Goal: Transaction & Acquisition: Purchase product/service

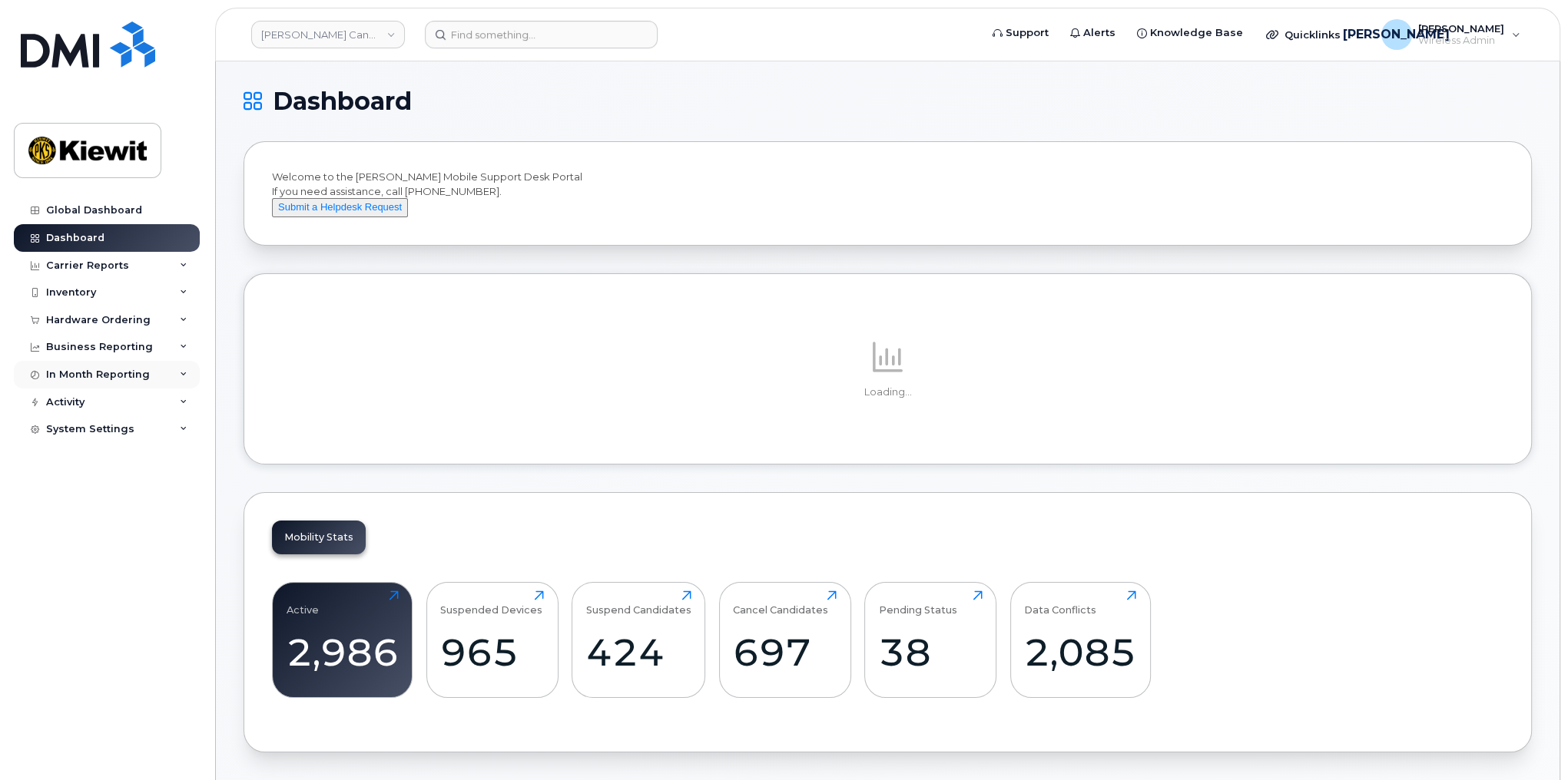
click at [181, 373] on icon at bounding box center [183, 374] width 7 height 7
click at [181, 344] on icon at bounding box center [183, 346] width 7 height 7
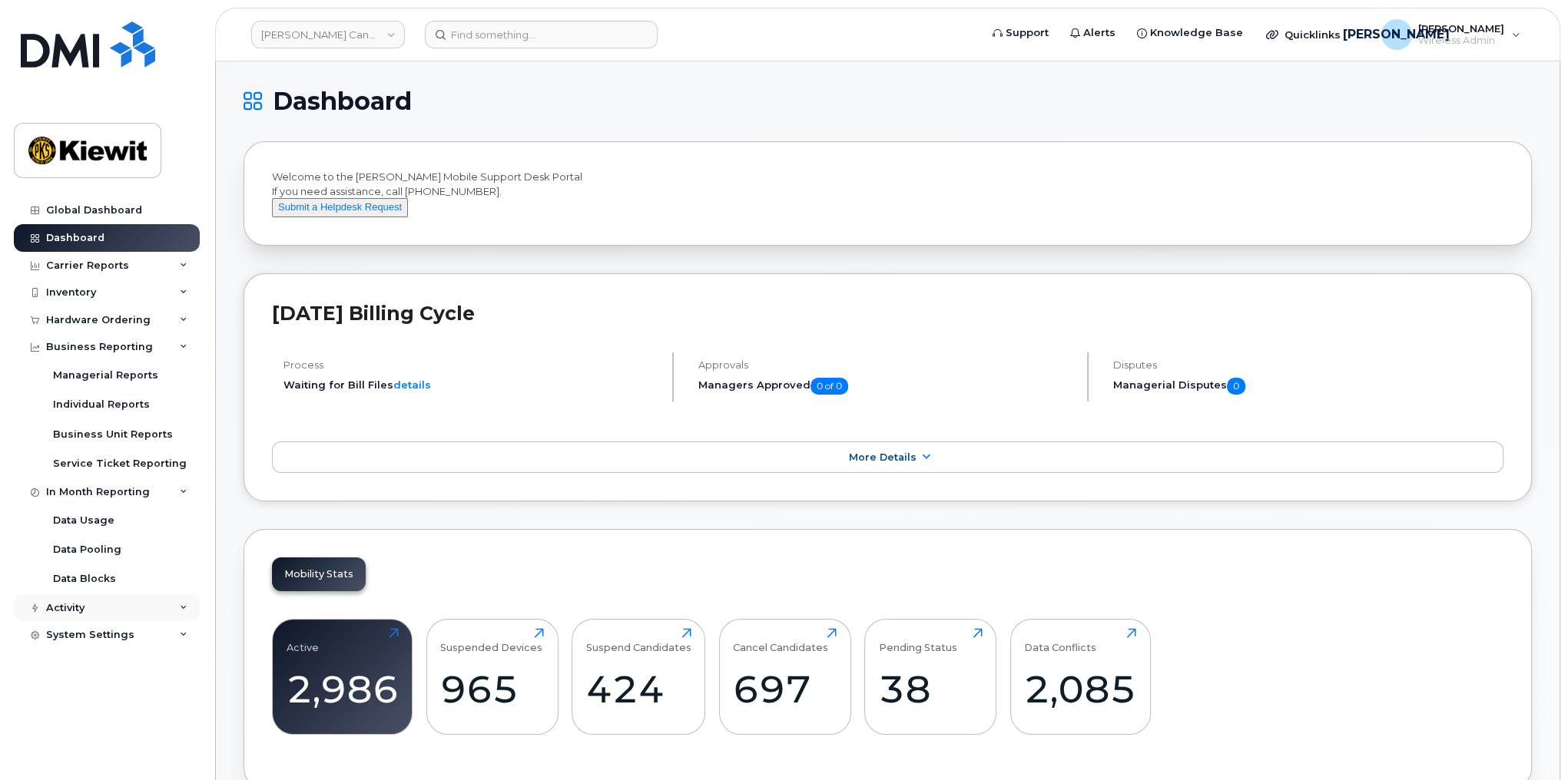
click at [179, 608] on div "Activity" at bounding box center [107, 609] width 186 height 28
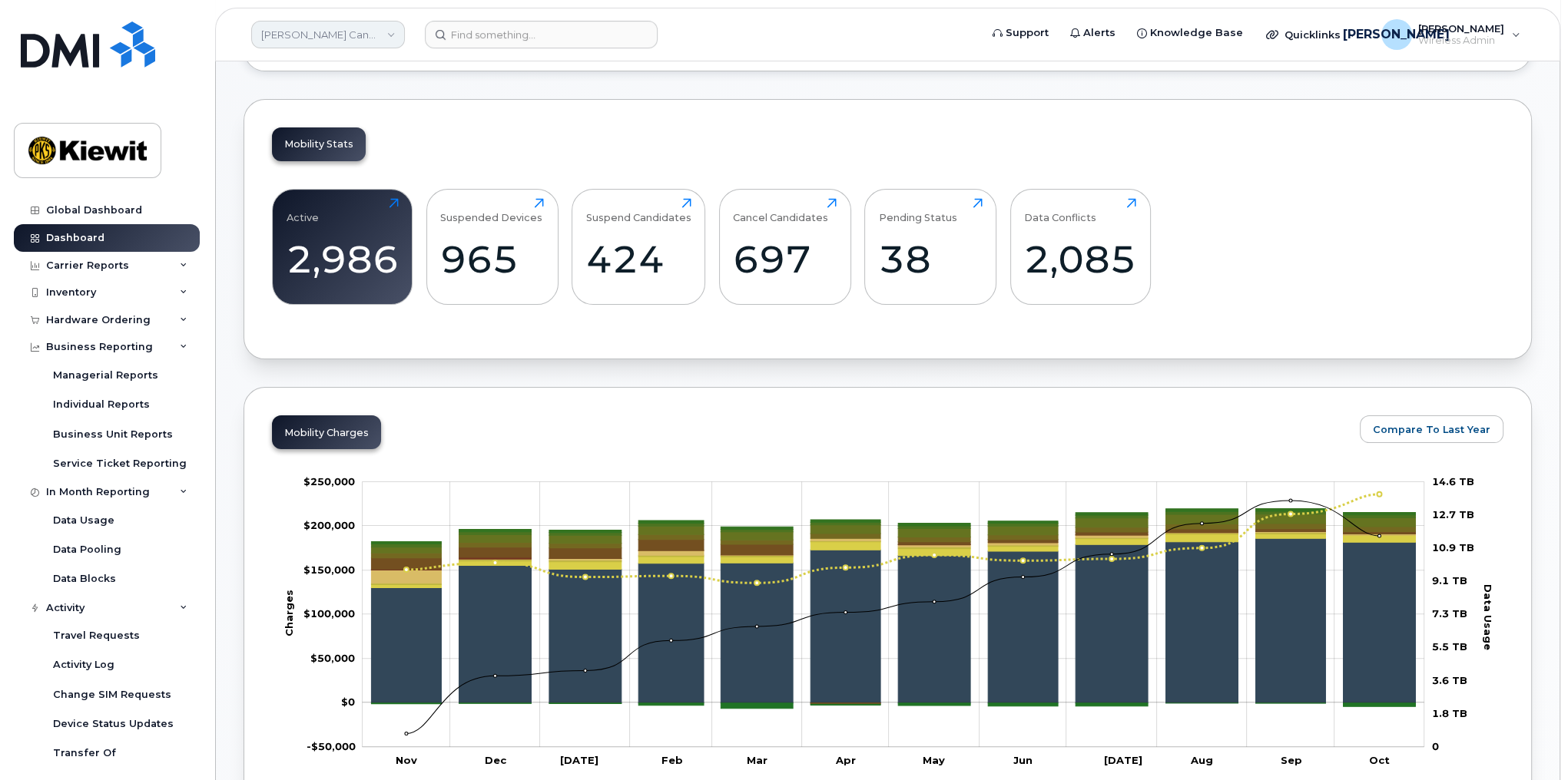
click at [299, 33] on link "[PERSON_NAME] Canada Inc" at bounding box center [328, 35] width 154 height 28
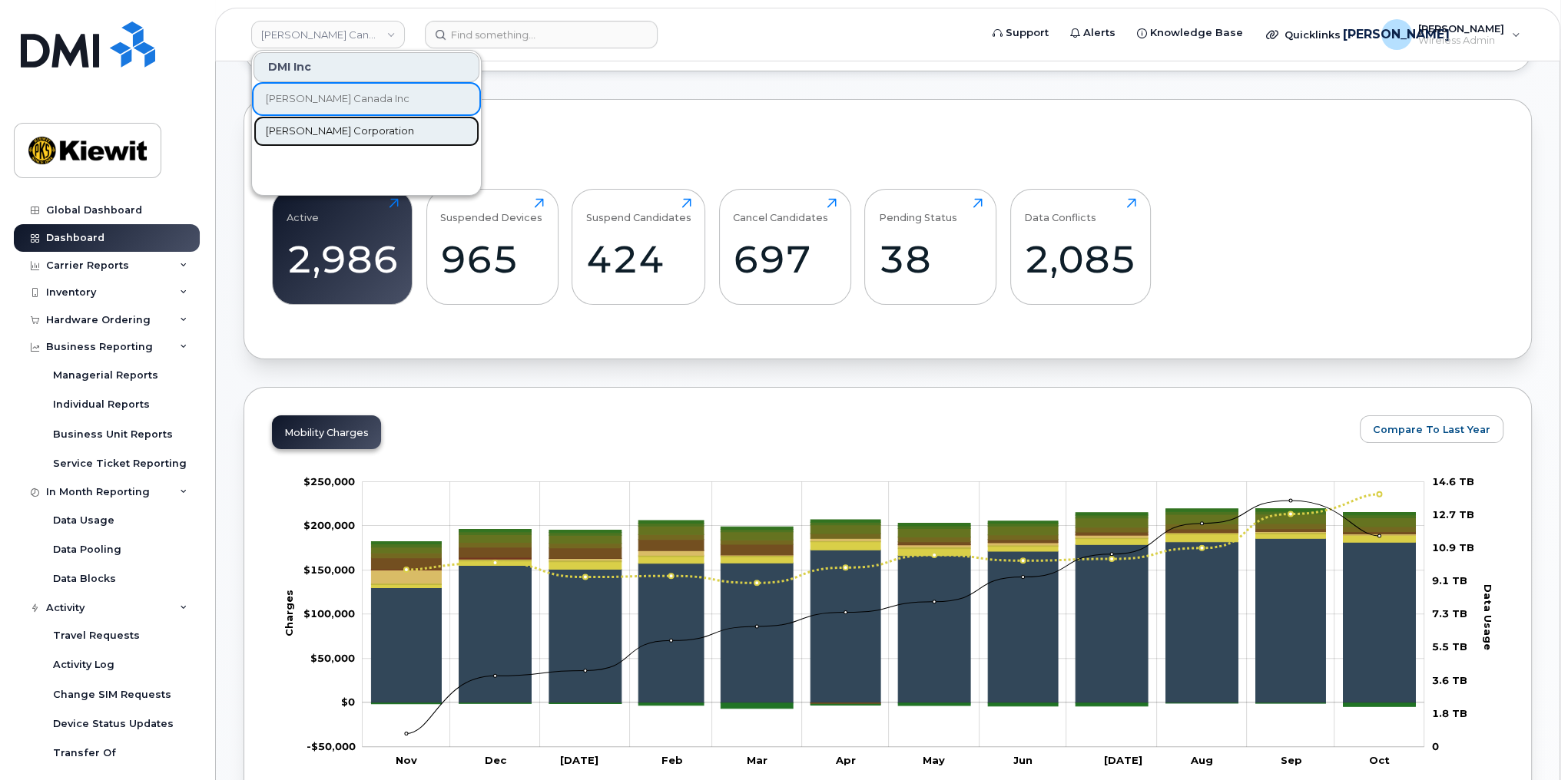
click at [315, 134] on span "[PERSON_NAME] Corporation" at bounding box center [340, 131] width 148 height 16
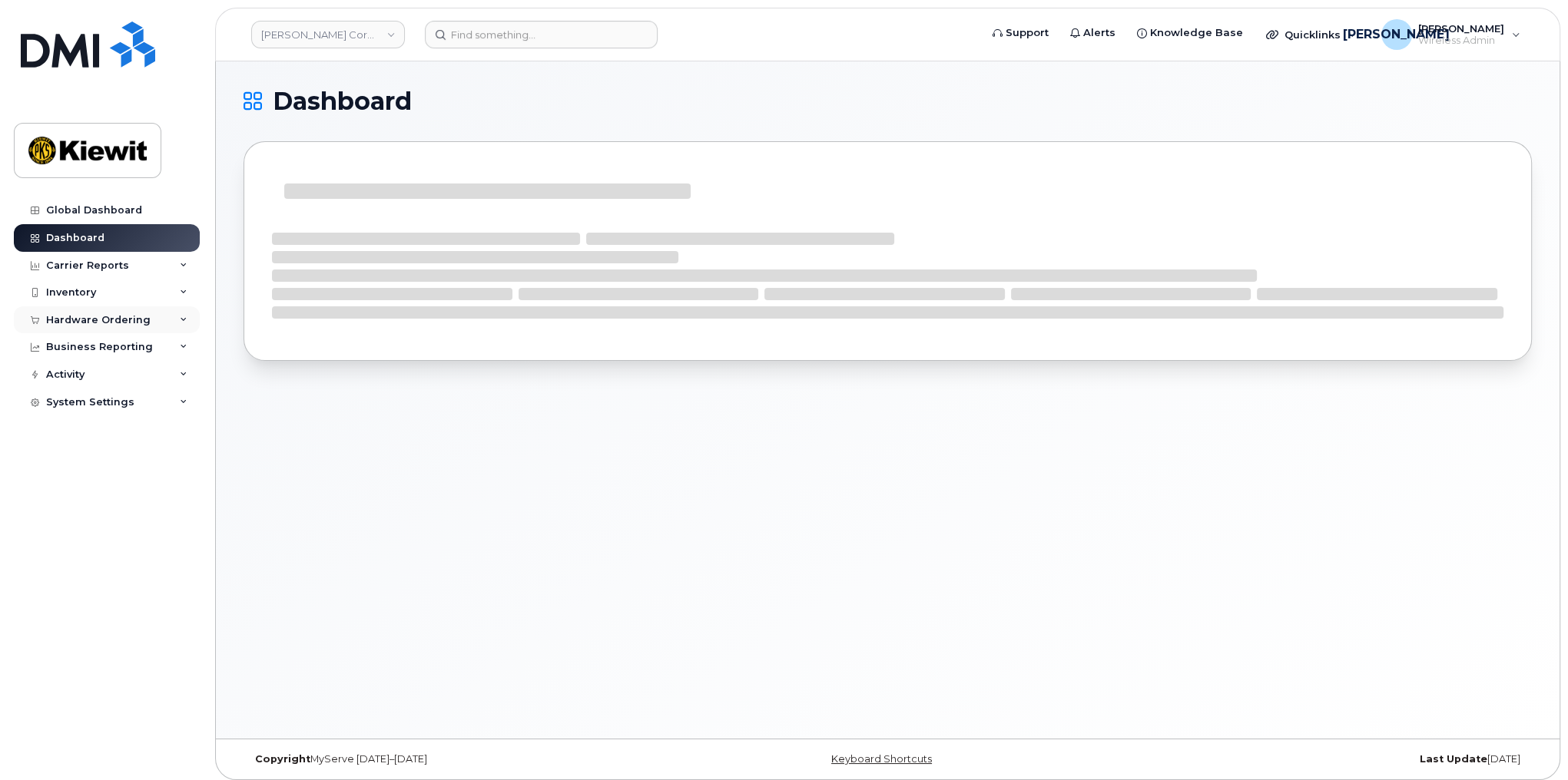
click at [184, 323] on icon at bounding box center [183, 320] width 7 height 7
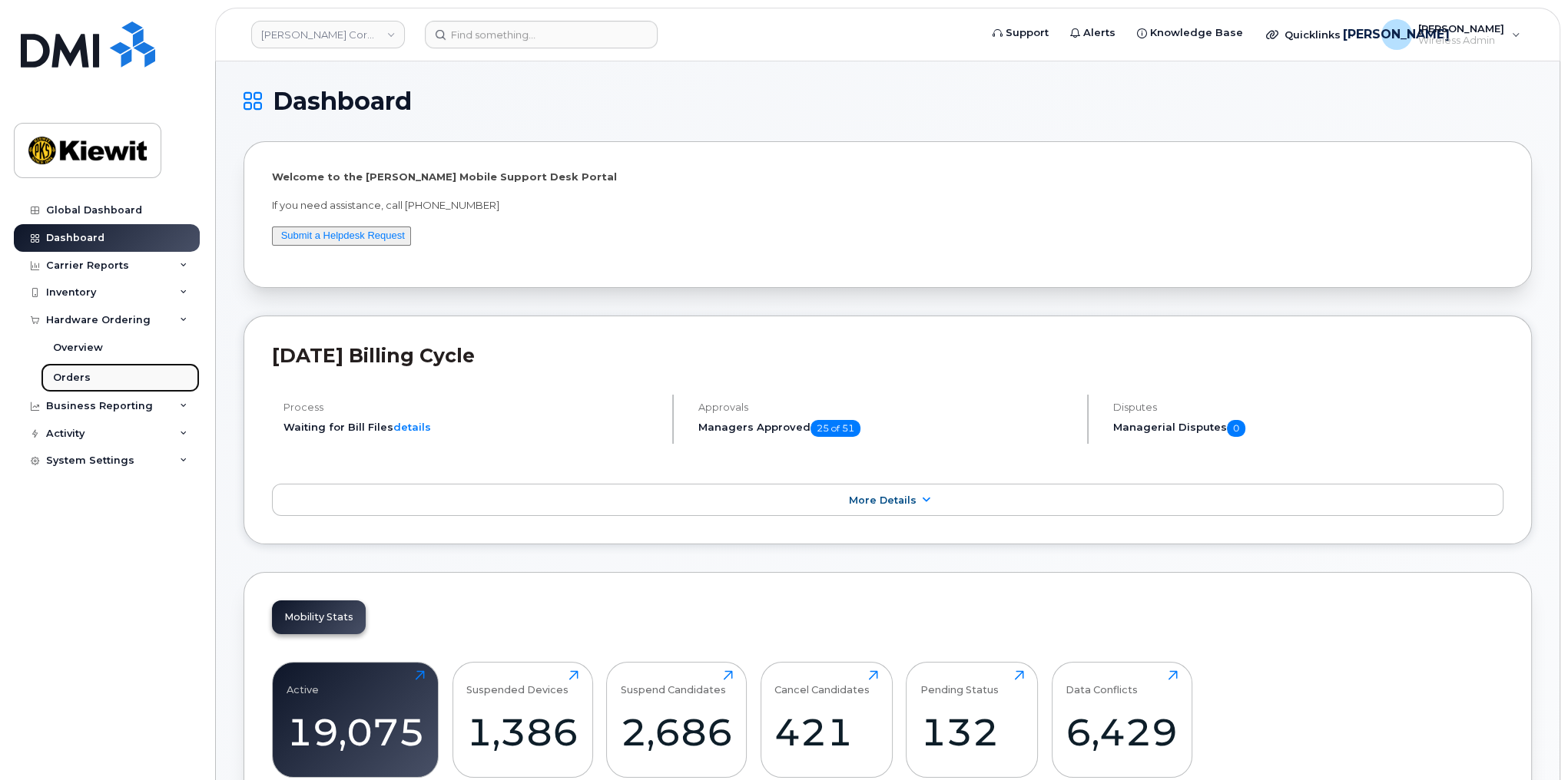
click at [83, 375] on div "Orders" at bounding box center [72, 378] width 38 height 14
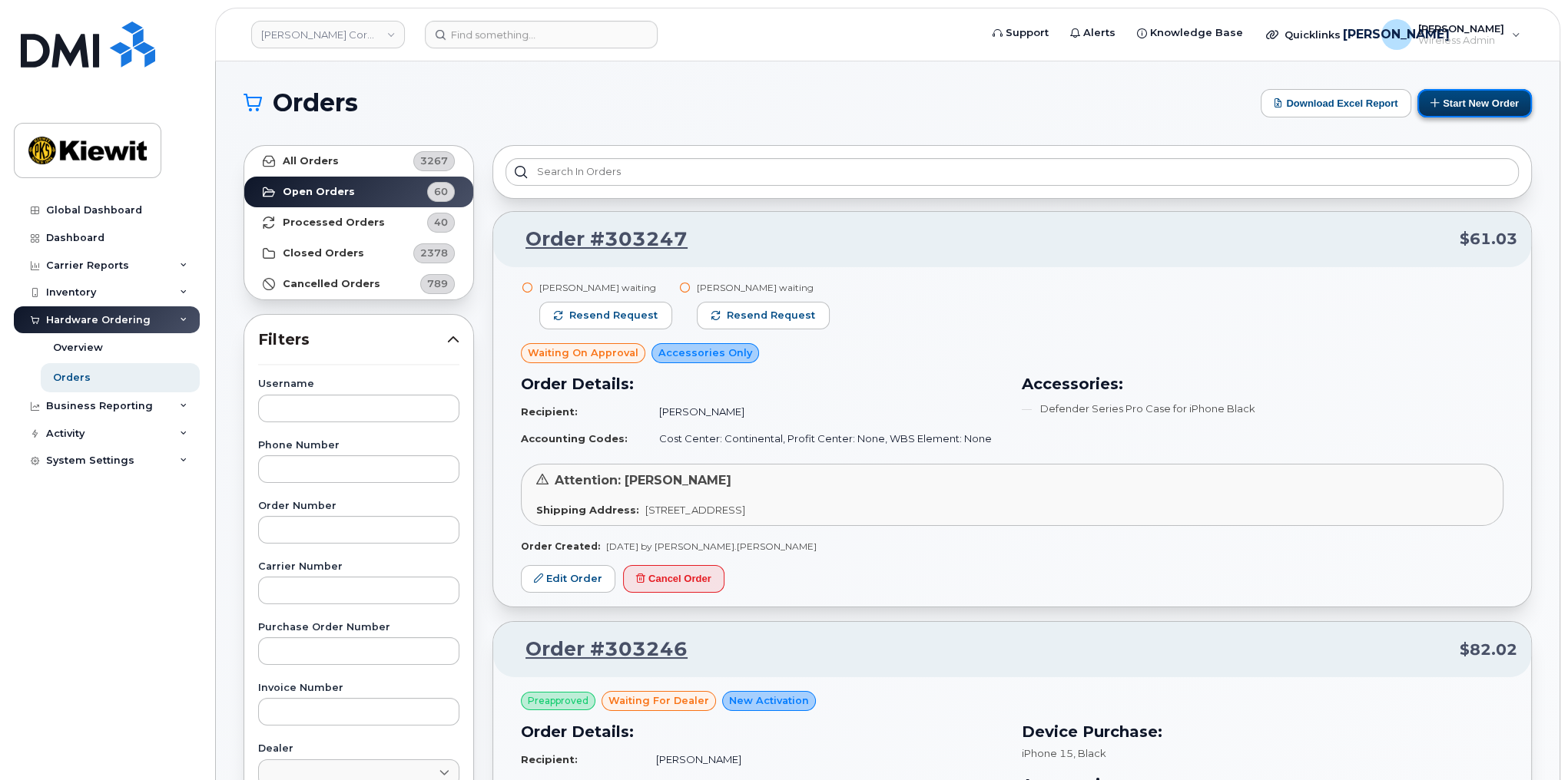
click at [1450, 98] on button "Start New Order" at bounding box center [1474, 103] width 114 height 29
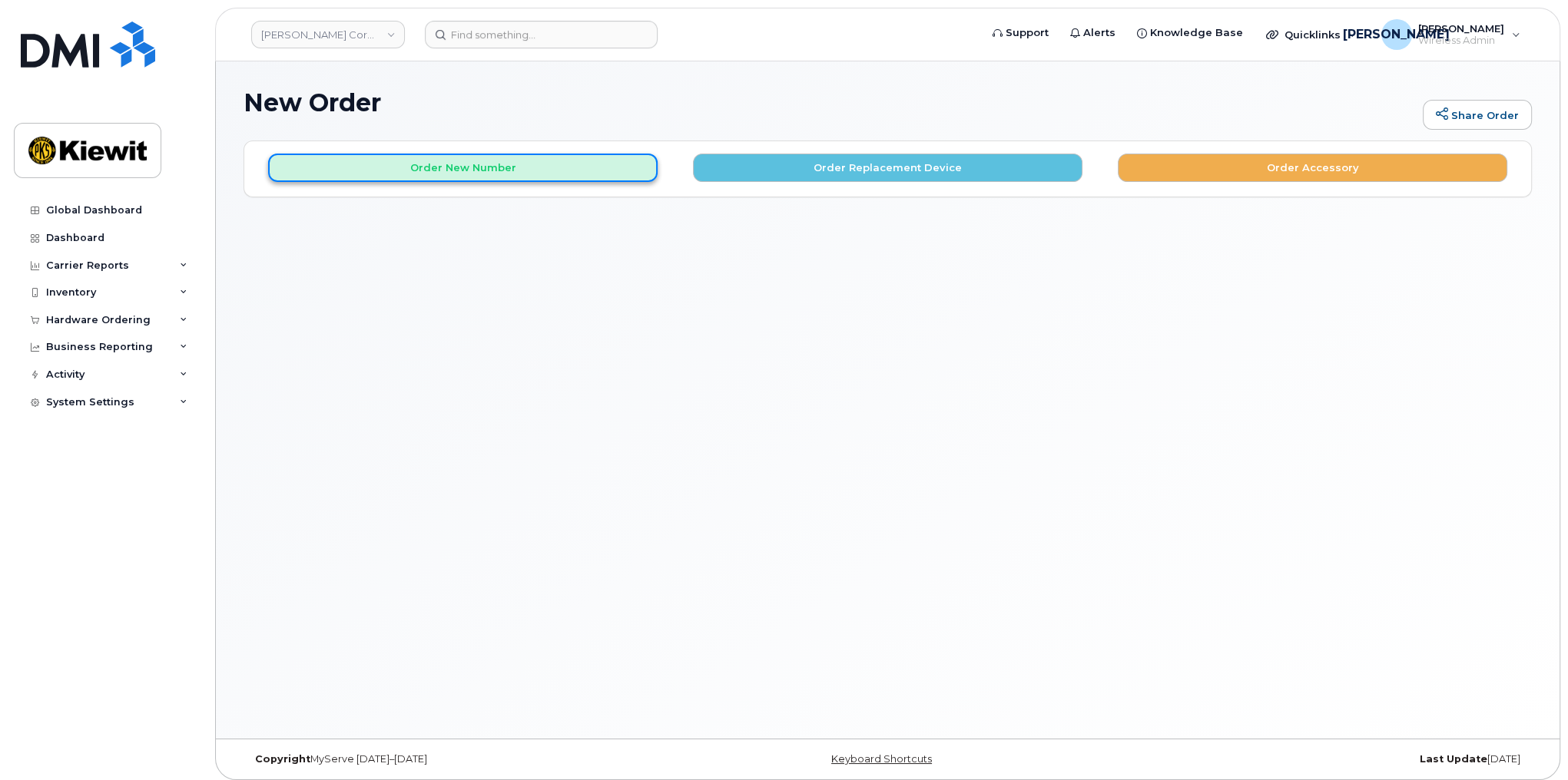
click at [553, 165] on button "Order New Number" at bounding box center [463, 168] width 389 height 29
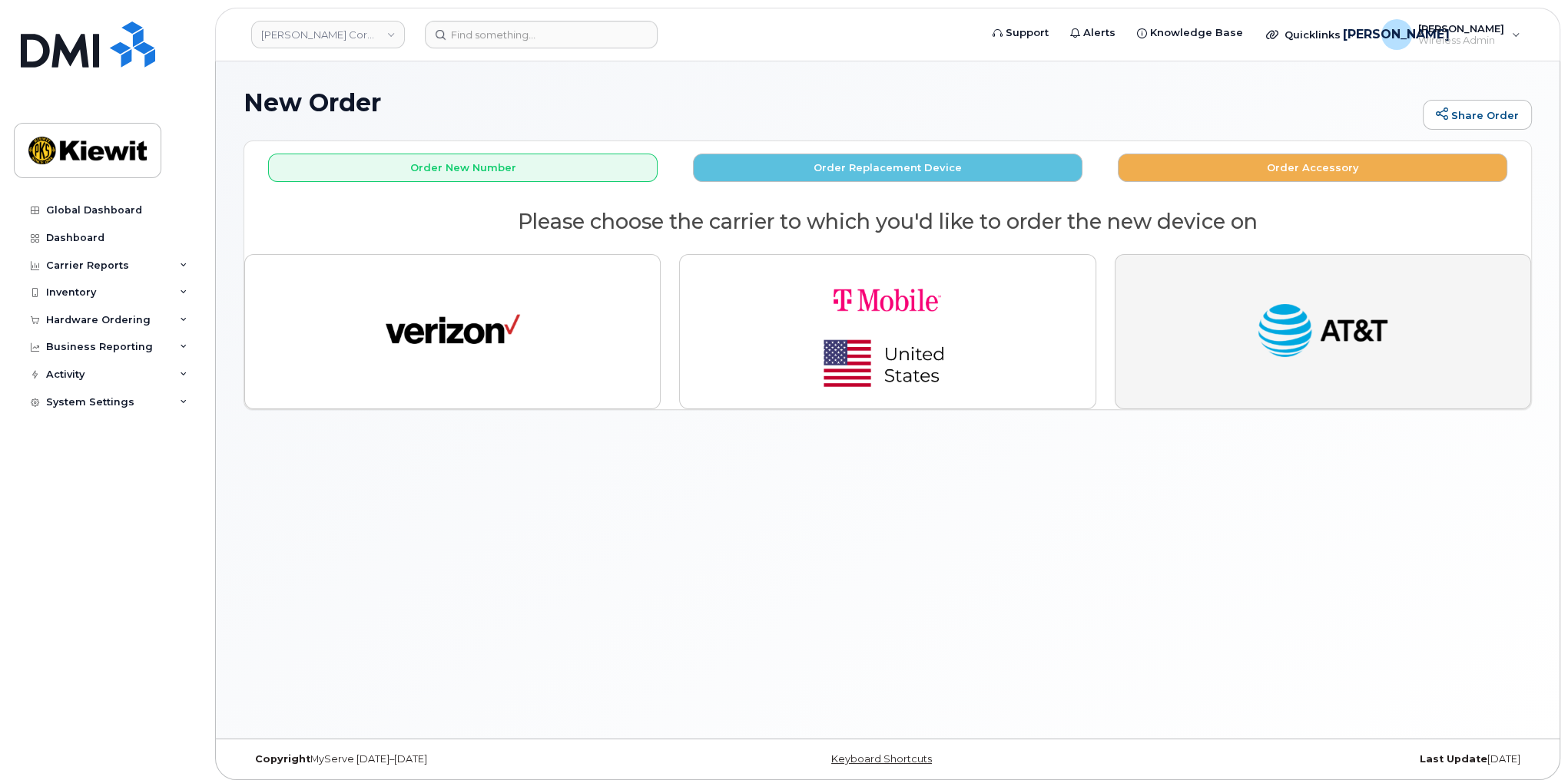
click at [1352, 319] on img "button" at bounding box center [1322, 332] width 134 height 69
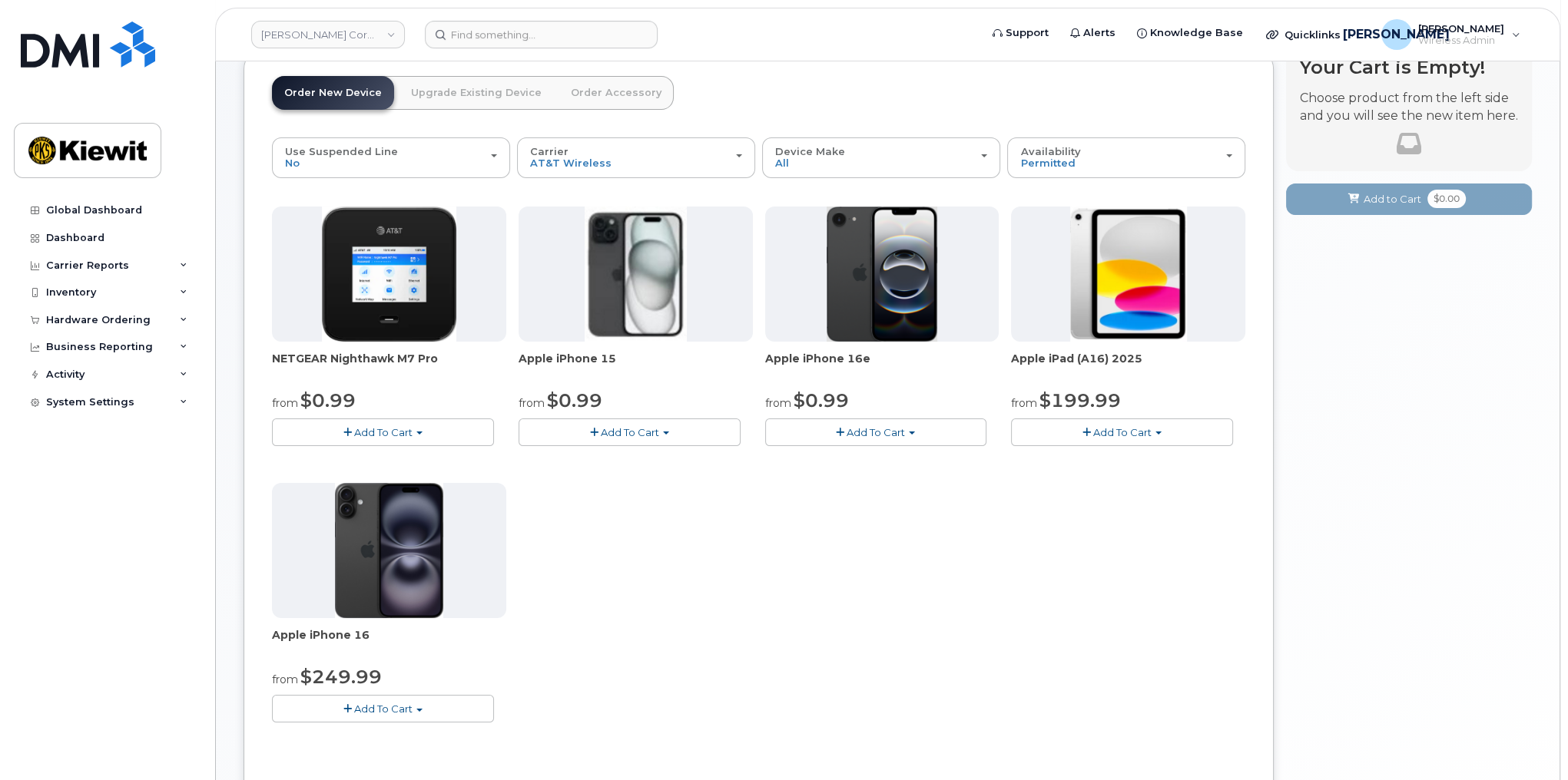
scroll to position [62, 0]
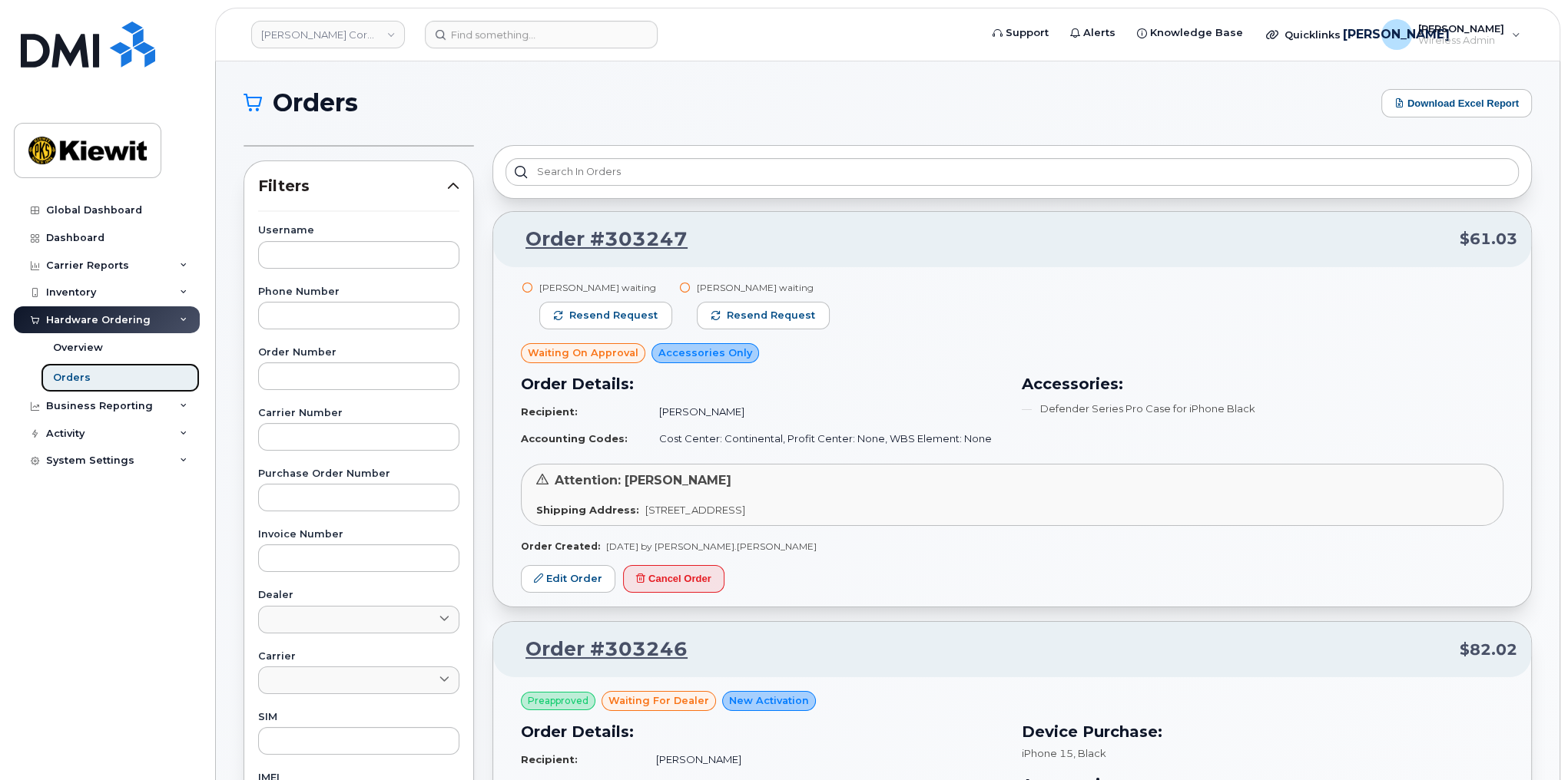
click at [62, 375] on div "Orders" at bounding box center [72, 378] width 38 height 14
click at [67, 341] on div "Overview" at bounding box center [77, 347] width 50 height 14
click at [63, 379] on div "Orders" at bounding box center [72, 378] width 38 height 14
